Goal: Information Seeking & Learning: Learn about a topic

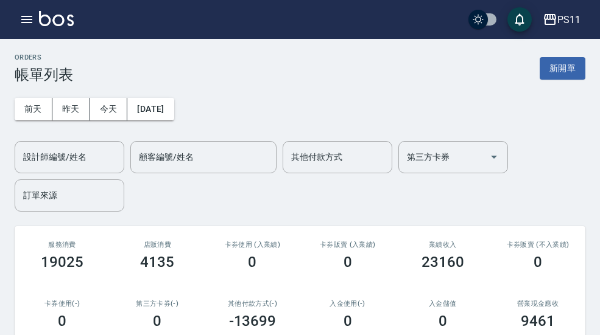
scroll to position [37, 0]
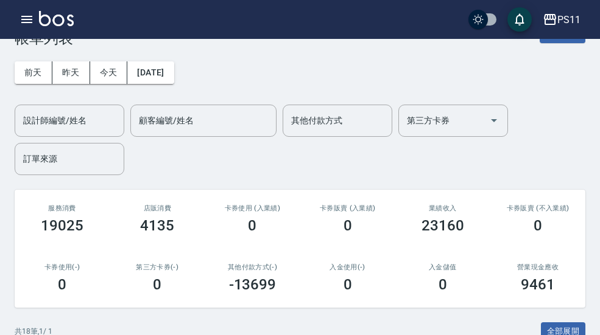
click at [27, 29] on button "button" at bounding box center [27, 19] width 24 height 24
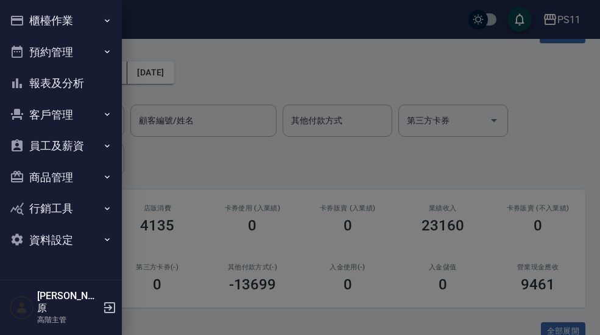
click at [89, 86] on button "報表及分析" at bounding box center [61, 84] width 112 height 32
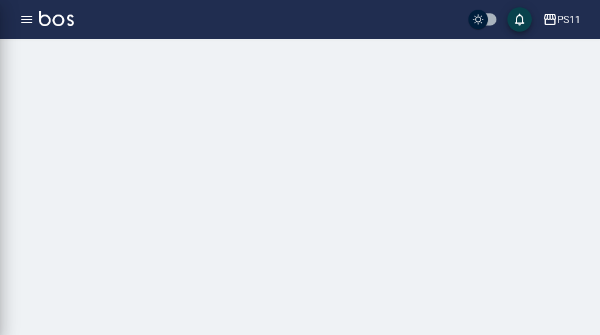
scroll to position [35, 0]
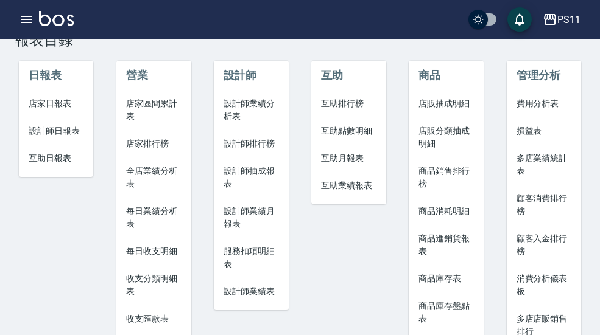
click at [537, 138] on li "損益表" at bounding box center [543, 130] width 75 height 27
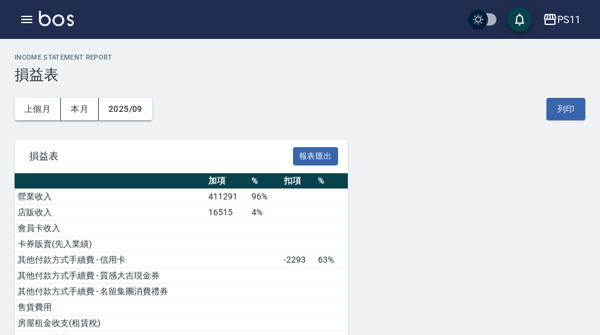
click at [40, 114] on button "上個月" at bounding box center [38, 109] width 46 height 23
click at [32, 21] on icon "button" at bounding box center [26, 19] width 15 height 15
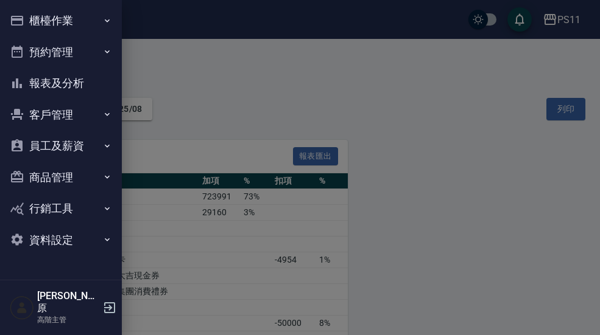
click at [89, 85] on button "報表及分析" at bounding box center [61, 84] width 112 height 32
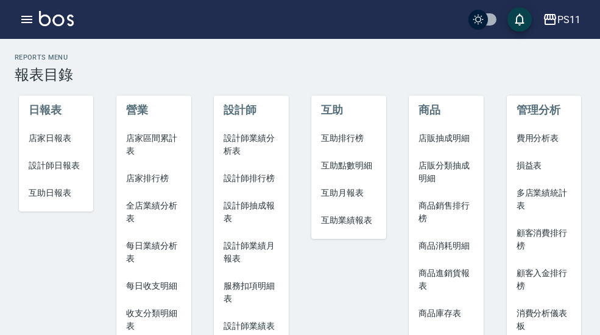
click at [551, 136] on span "費用分析表" at bounding box center [543, 138] width 55 height 13
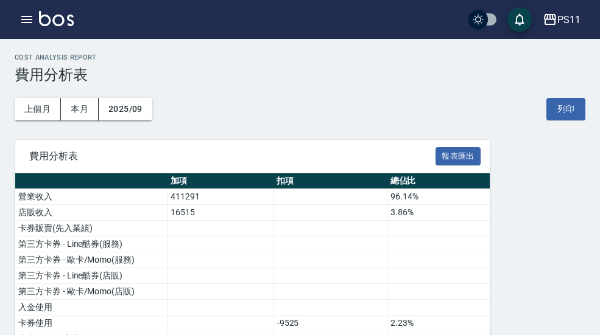
click at [35, 105] on button "上個月" at bounding box center [38, 109] width 46 height 23
click at [27, 14] on icon "button" at bounding box center [26, 19] width 15 height 15
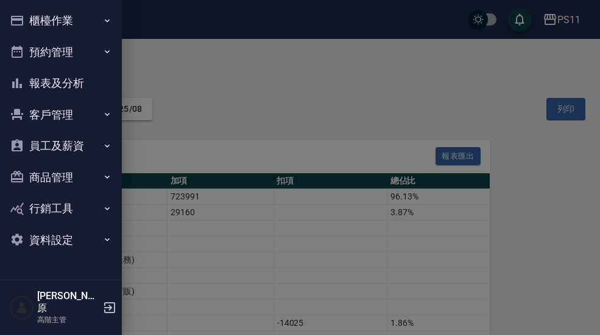
click at [82, 80] on button "報表及分析" at bounding box center [61, 84] width 112 height 32
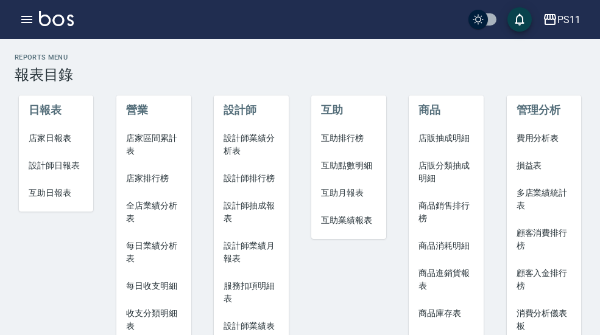
click at [550, 165] on span "損益表" at bounding box center [543, 165] width 55 height 13
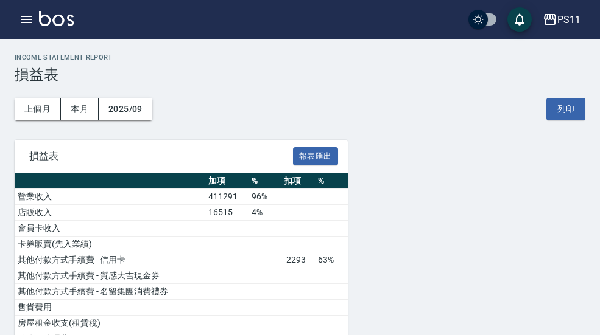
click at [32, 103] on button "上個月" at bounding box center [38, 109] width 46 height 23
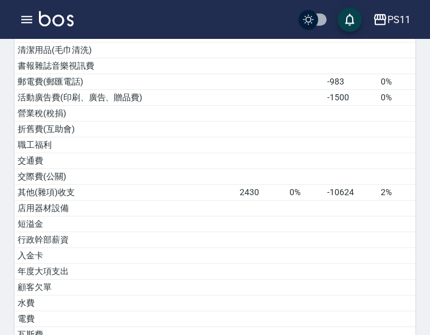
scroll to position [416, 0]
